Goal: Navigation & Orientation: Go to known website

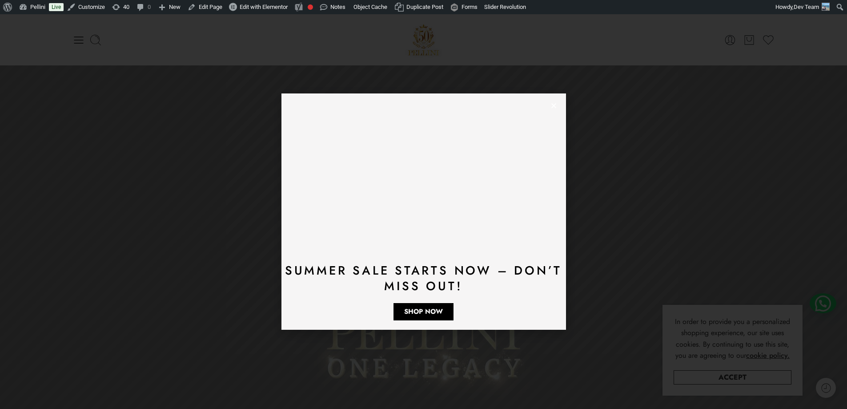
click at [555, 104] on icon "Close" at bounding box center [553, 105] width 7 height 7
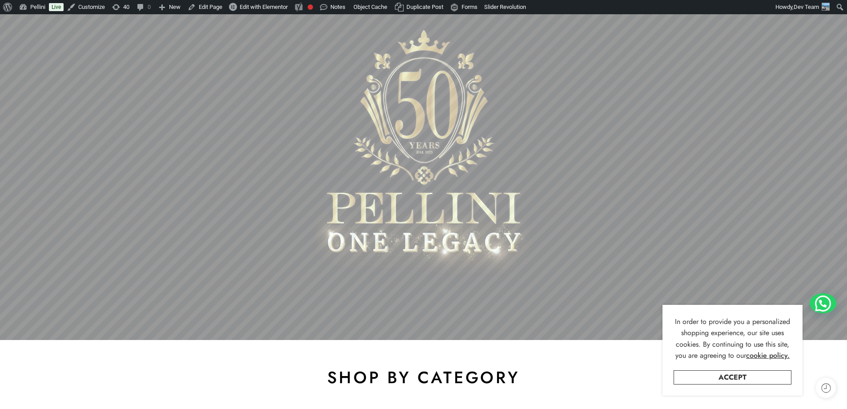
scroll to position [133, 0]
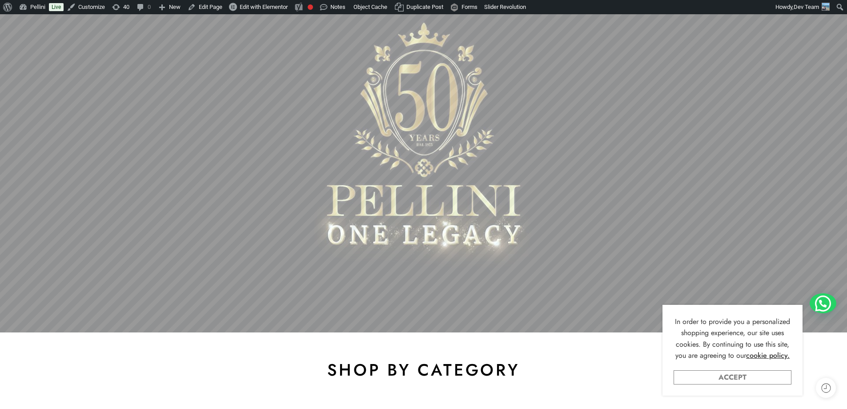
click at [687, 378] on link "Accept" at bounding box center [732, 377] width 118 height 14
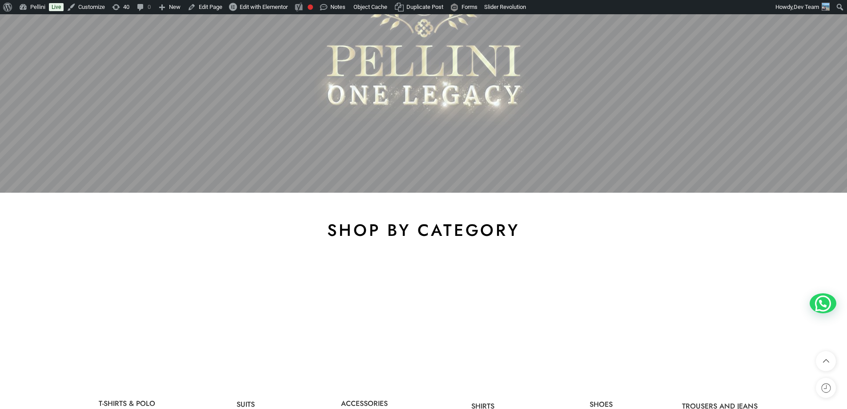
scroll to position [400, 0]
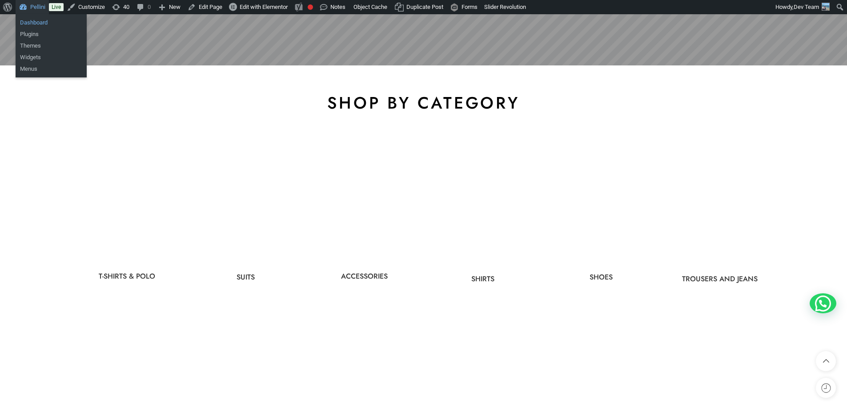
click at [35, 23] on link "Dashboard" at bounding box center [51, 23] width 71 height 12
